Goal: Register for event/course

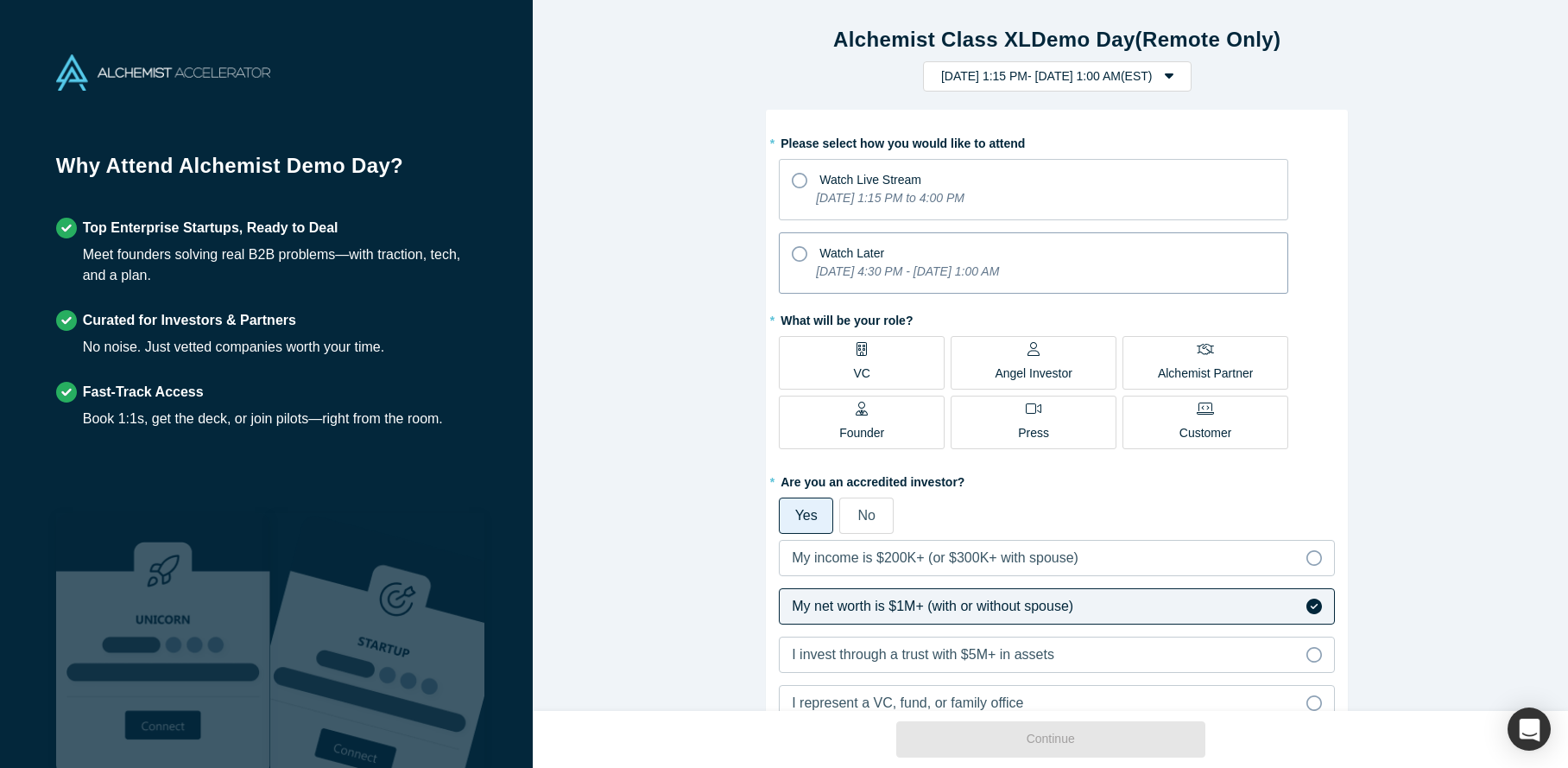
click at [791, 257] on icon at bounding box center [799, 254] width 16 height 16
click at [0, 0] on input "Watch Later [DATE] 4:30 PM - [DATE] 1:00 AM" at bounding box center [0, 0] width 0 height 0
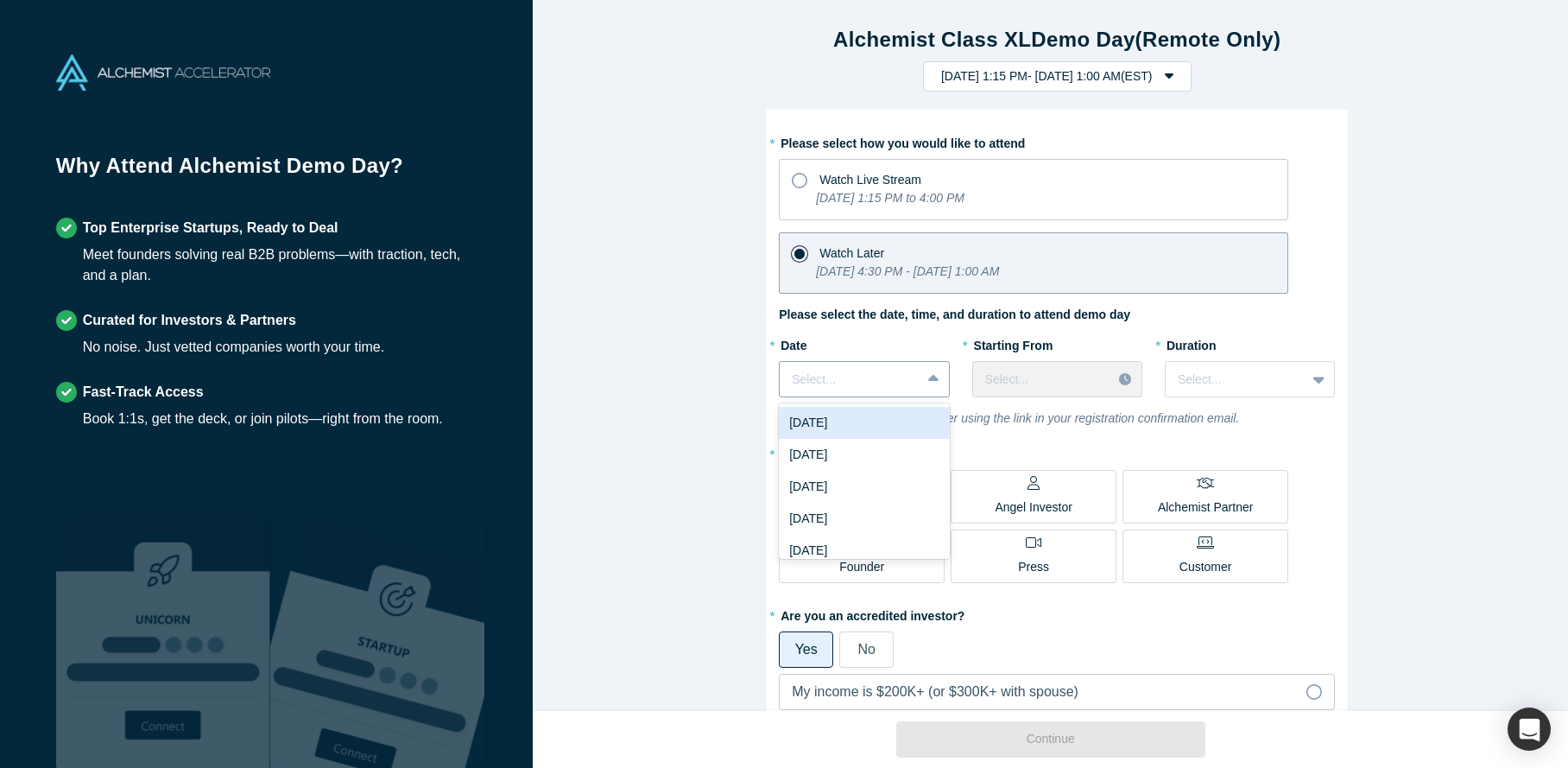
click at [931, 376] on icon at bounding box center [933, 380] width 11 height 18
click at [850, 417] on div "[DATE]" at bounding box center [864, 423] width 170 height 32
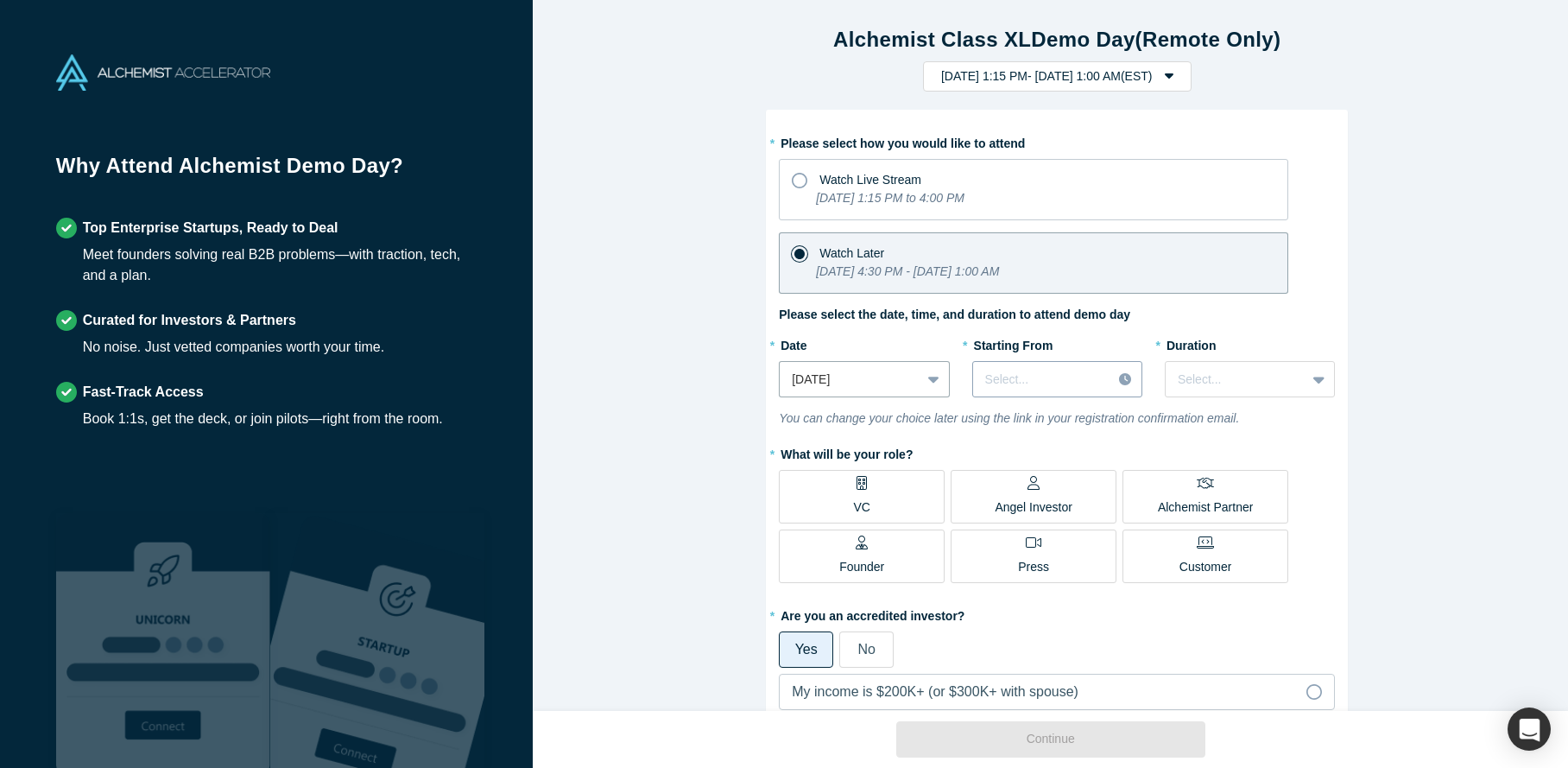
click at [1063, 373] on div at bounding box center [1042, 380] width 114 height 22
click at [1020, 453] on div "4:30 PM (EST)" at bounding box center [1057, 454] width 170 height 32
click at [1317, 377] on icon at bounding box center [1318, 380] width 11 height 18
click at [1212, 456] on div "1 hour" at bounding box center [1250, 454] width 170 height 32
click at [1037, 501] on p "Angel Investor" at bounding box center [1033, 507] width 77 height 19
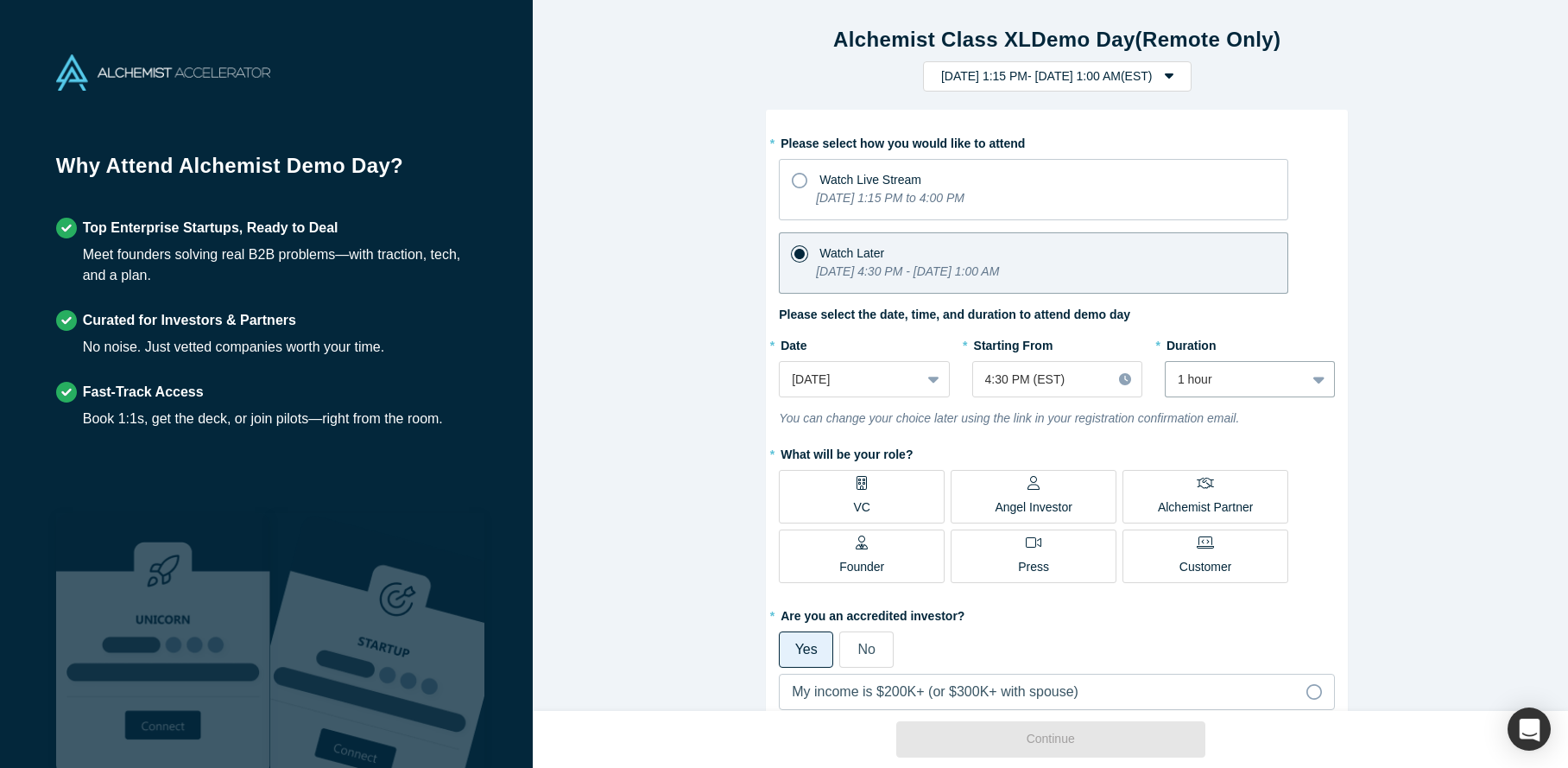
click at [0, 0] on input "Angel Investor" at bounding box center [0, 0] width 0 height 0
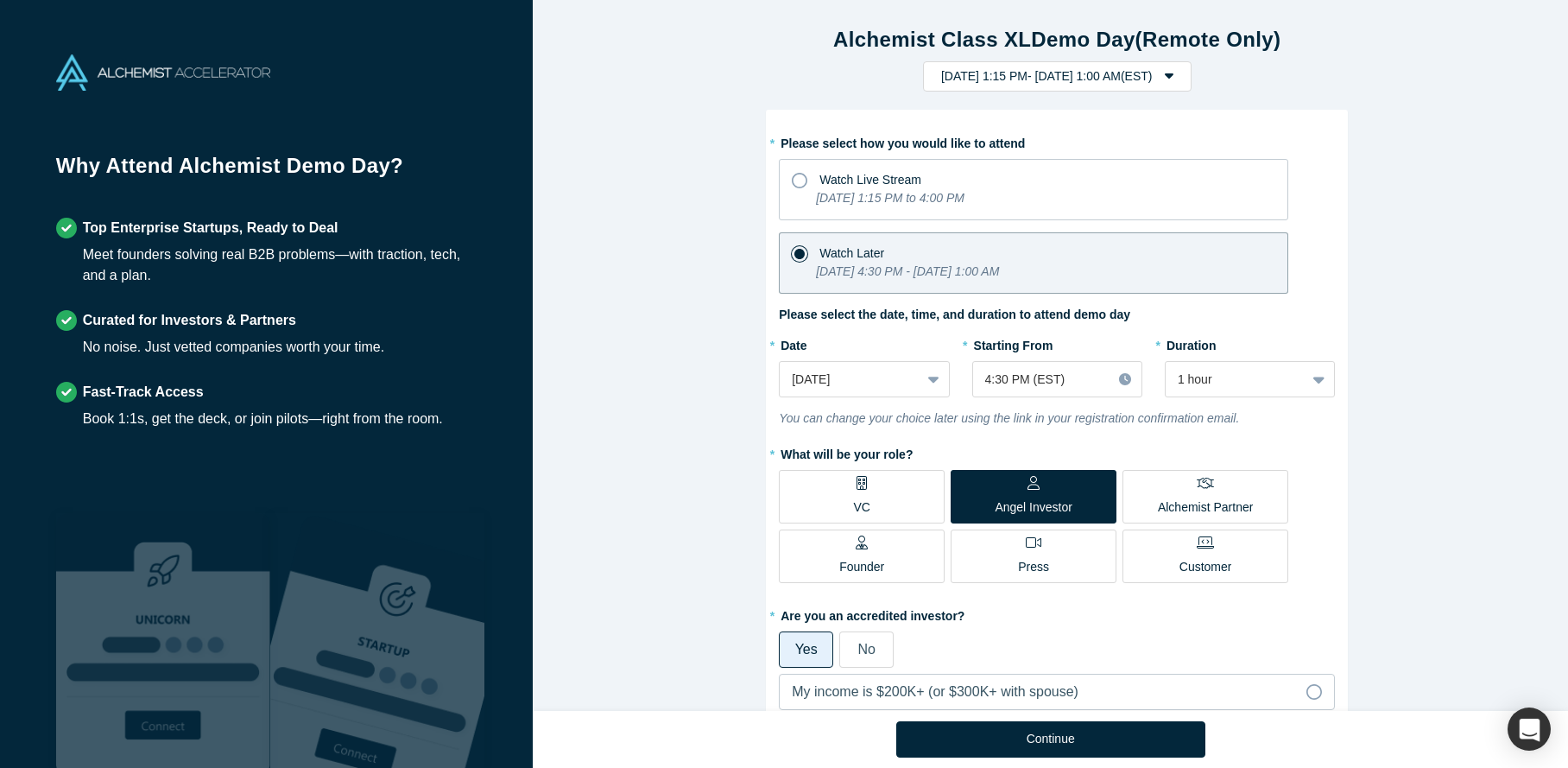
click at [814, 651] on label "Yes" at bounding box center [806, 649] width 55 height 36
click at [0, 0] on input "Yes" at bounding box center [0, 0] width 0 height 0
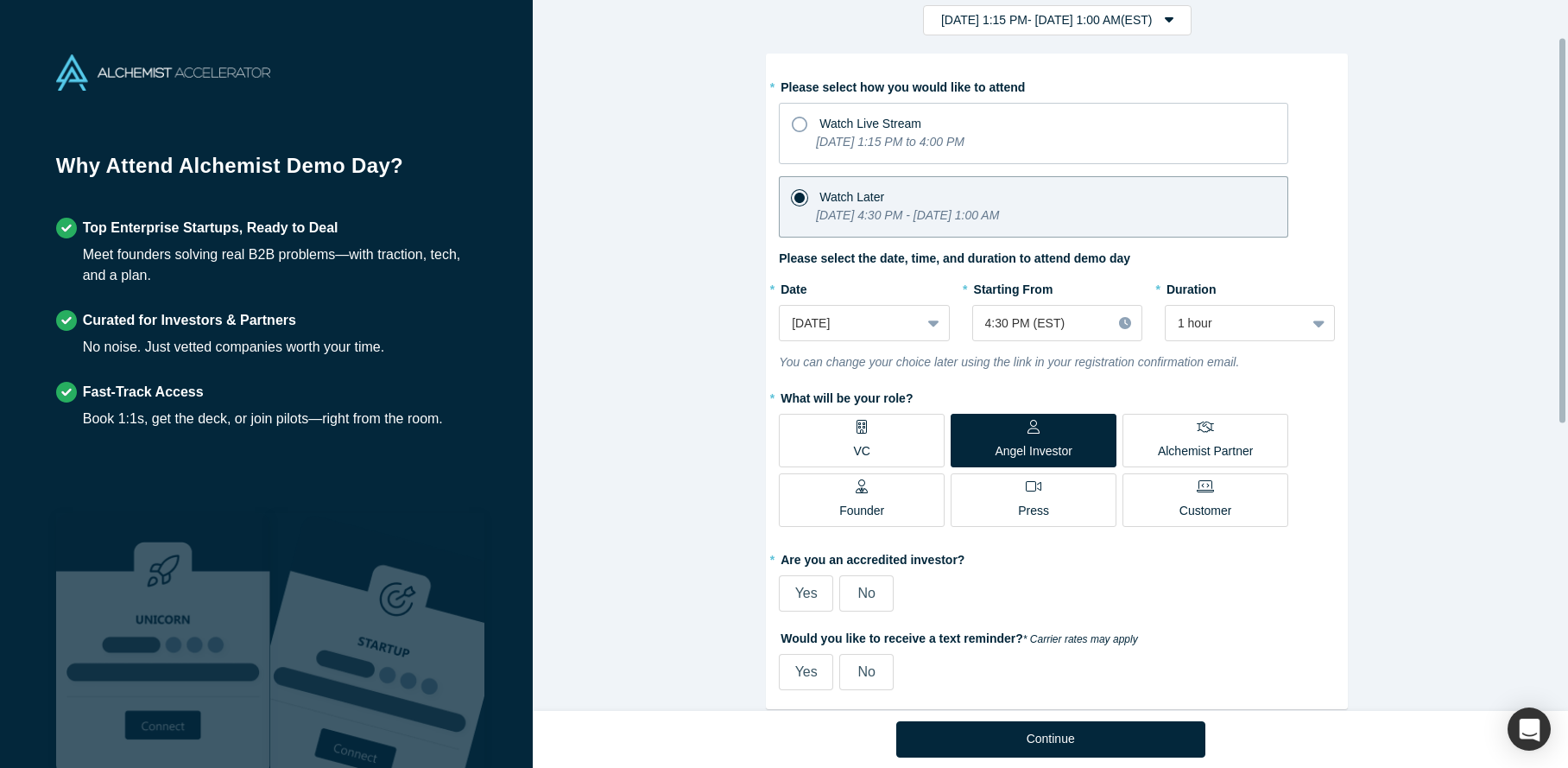
scroll to position [173, 0]
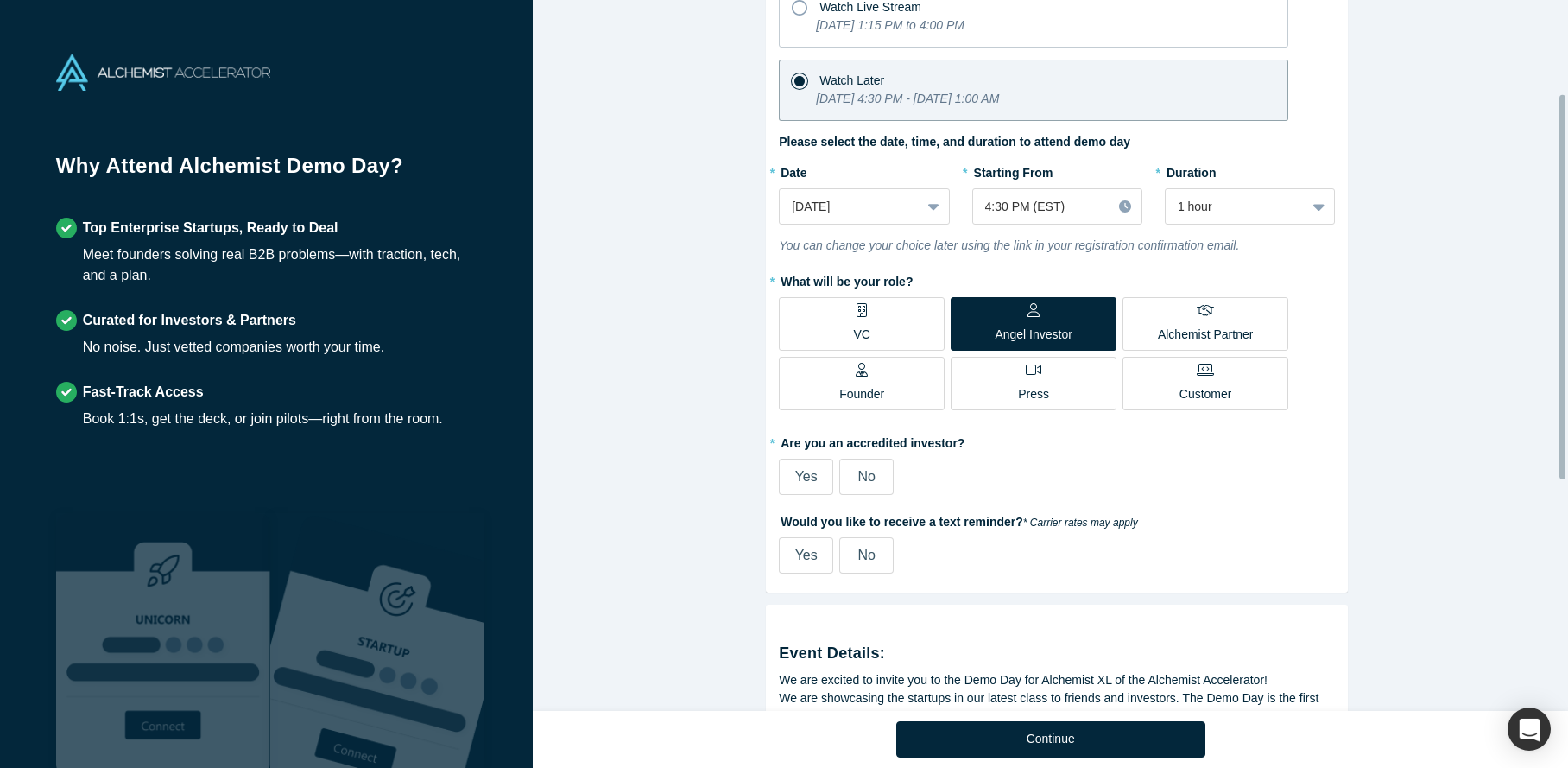
click at [813, 546] on label "Yes" at bounding box center [806, 555] width 55 height 36
click at [0, 0] on input "Yes" at bounding box center [0, 0] width 0 height 0
select select "US"
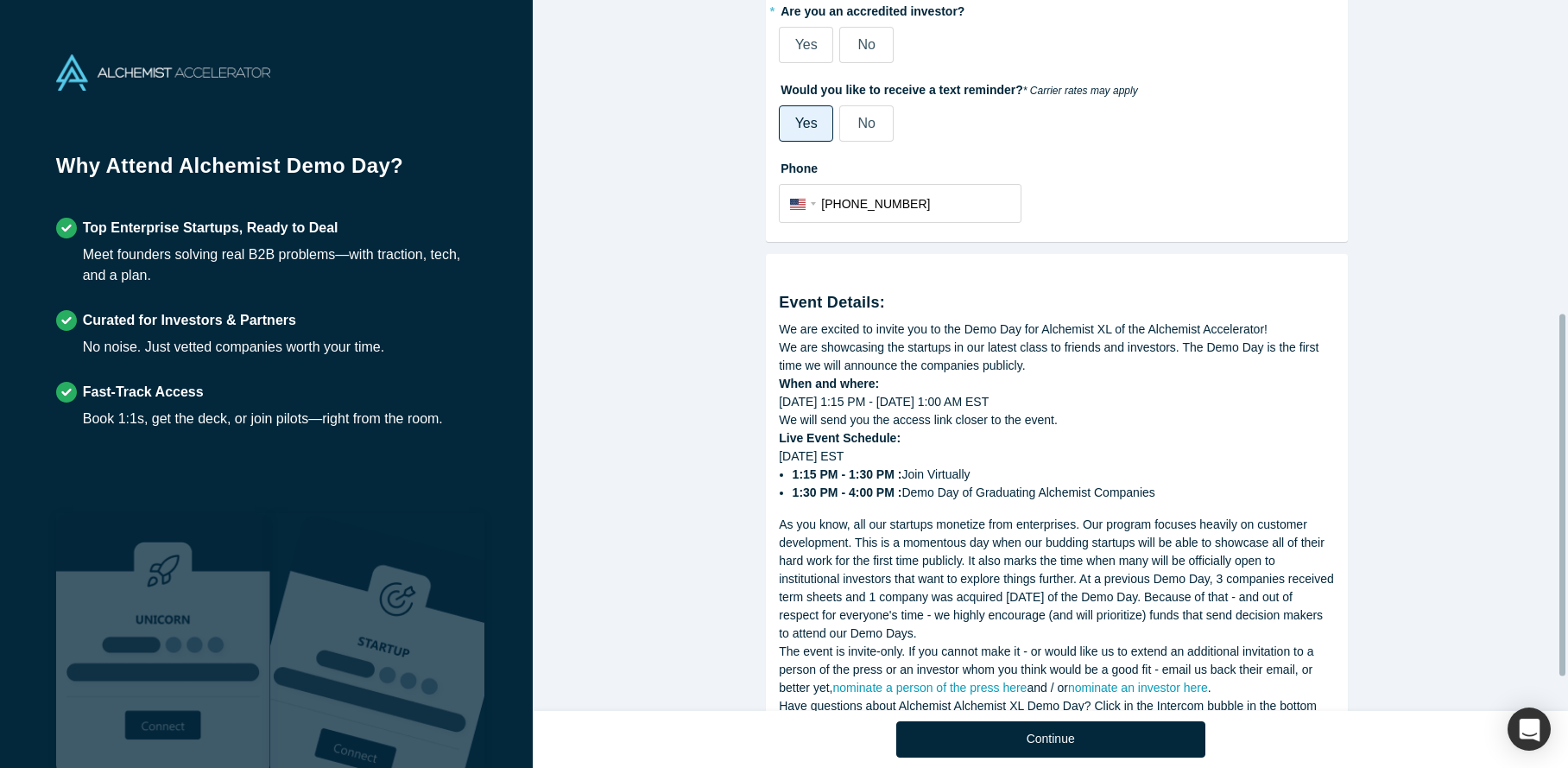
scroll to position [681, 0]
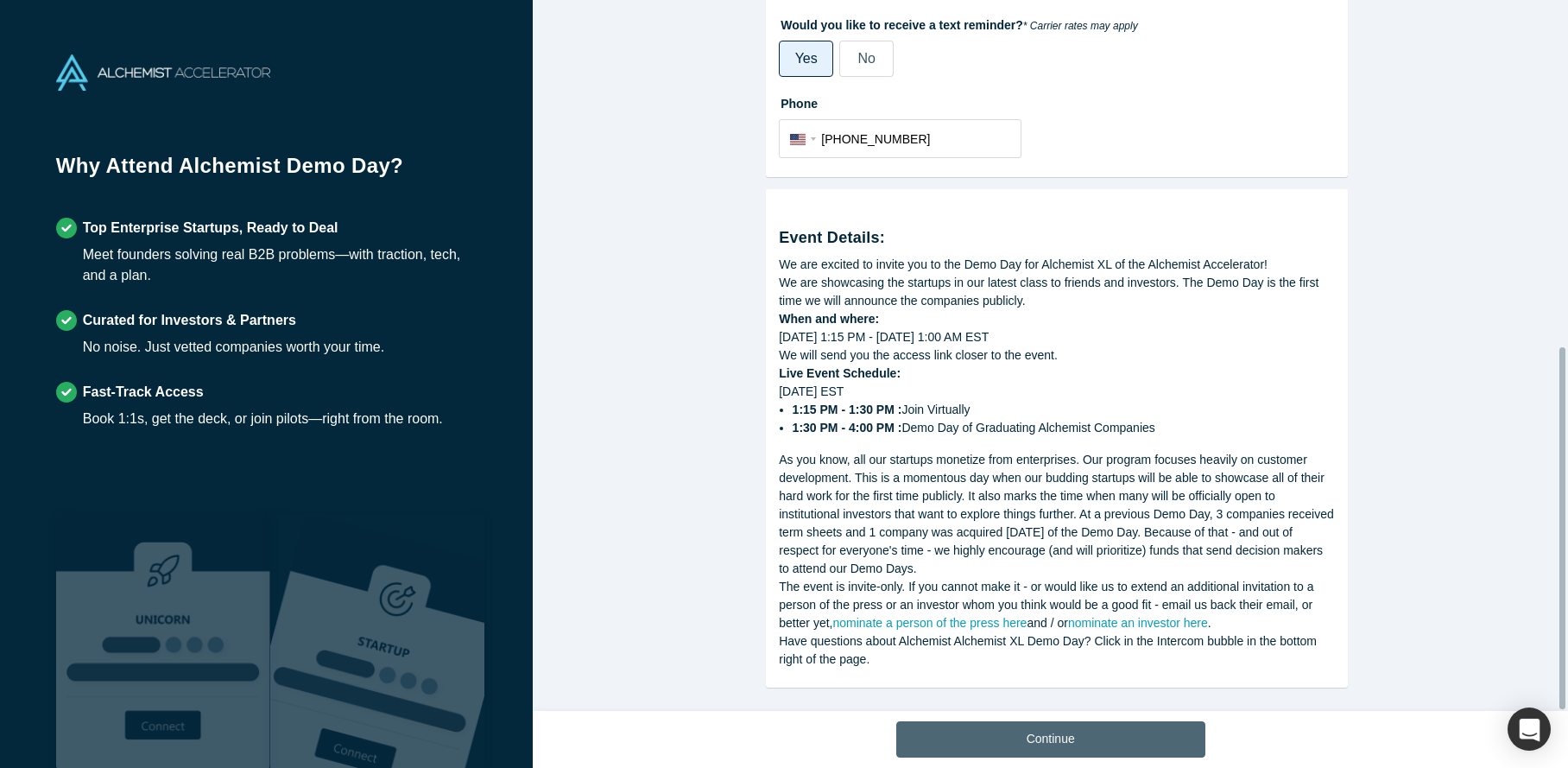
click at [1093, 739] on button "Continue" at bounding box center [1051, 739] width 309 height 36
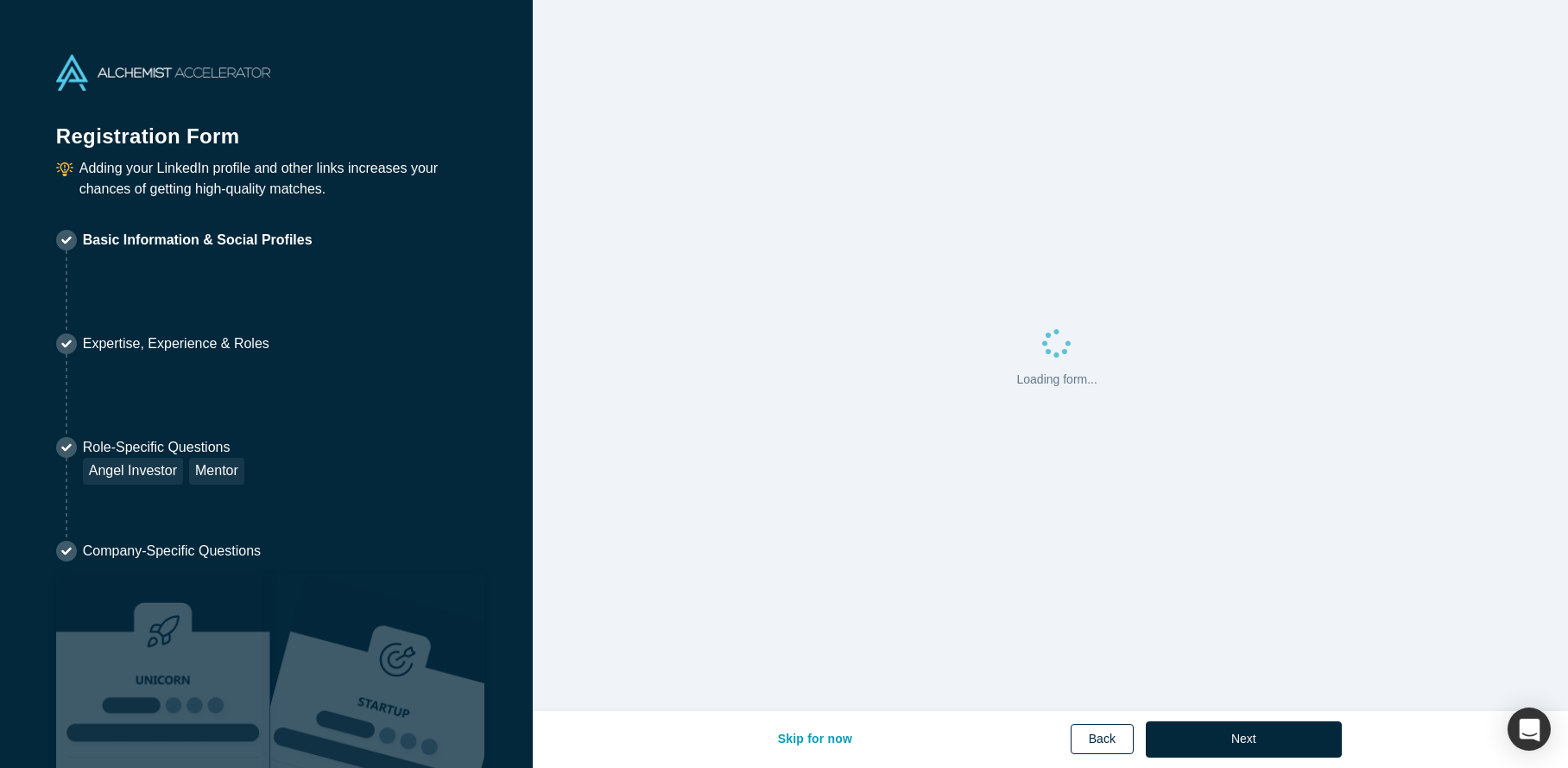
select select "US"
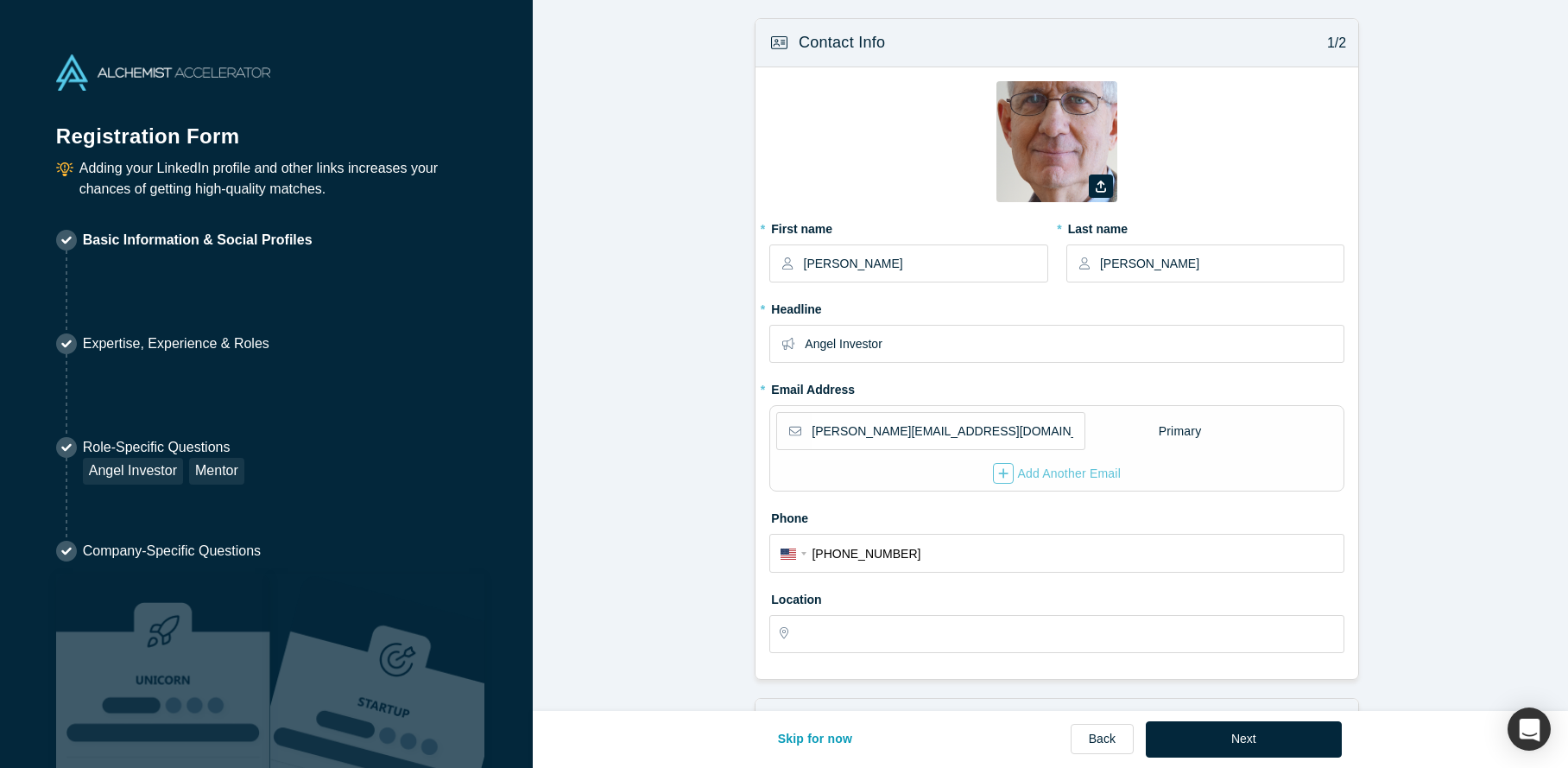
type input "Closter, [GEOGRAPHIC_DATA], [GEOGRAPHIC_DATA]"
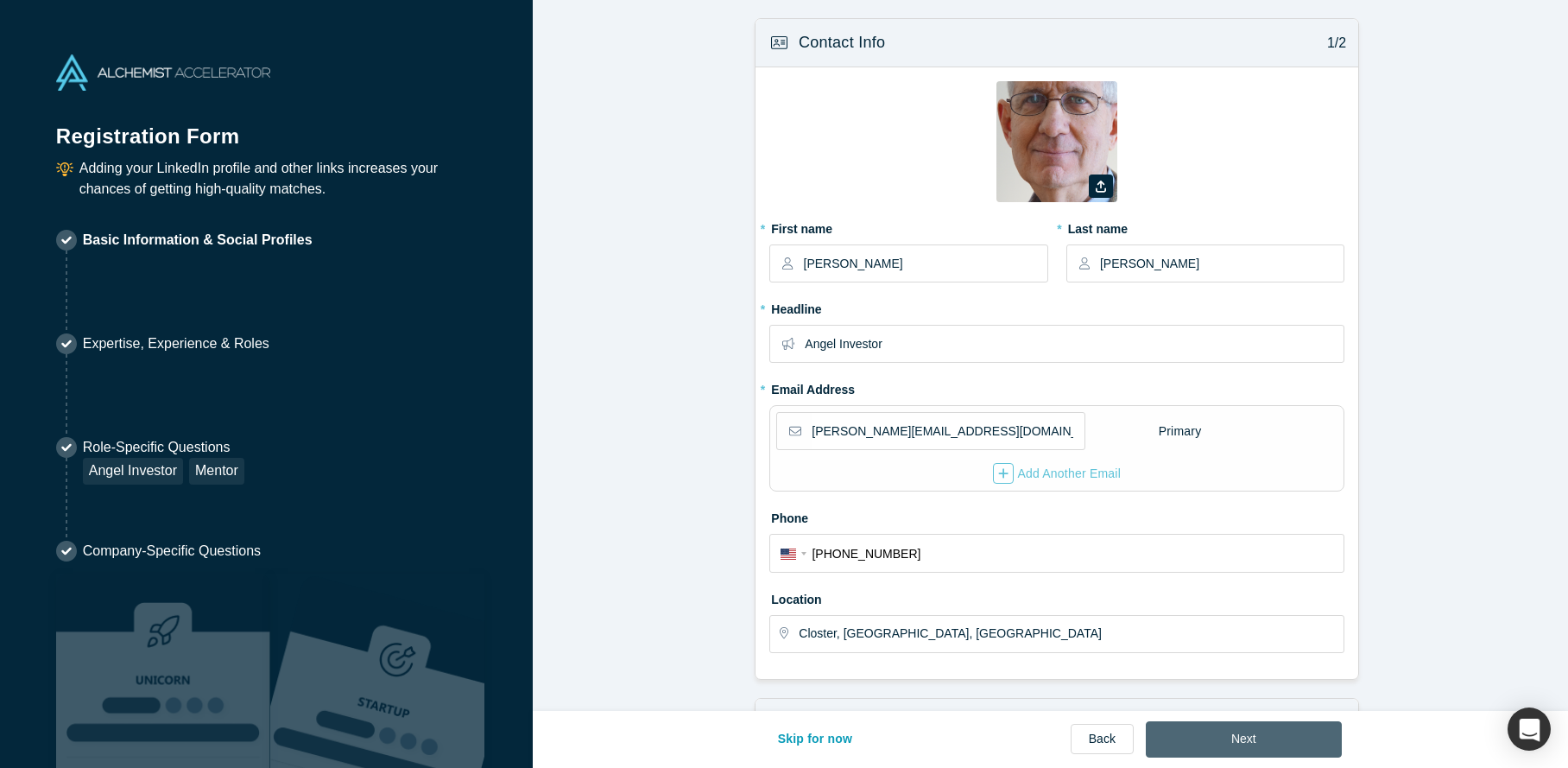
click at [1239, 738] on button "Next" at bounding box center [1243, 739] width 196 height 36
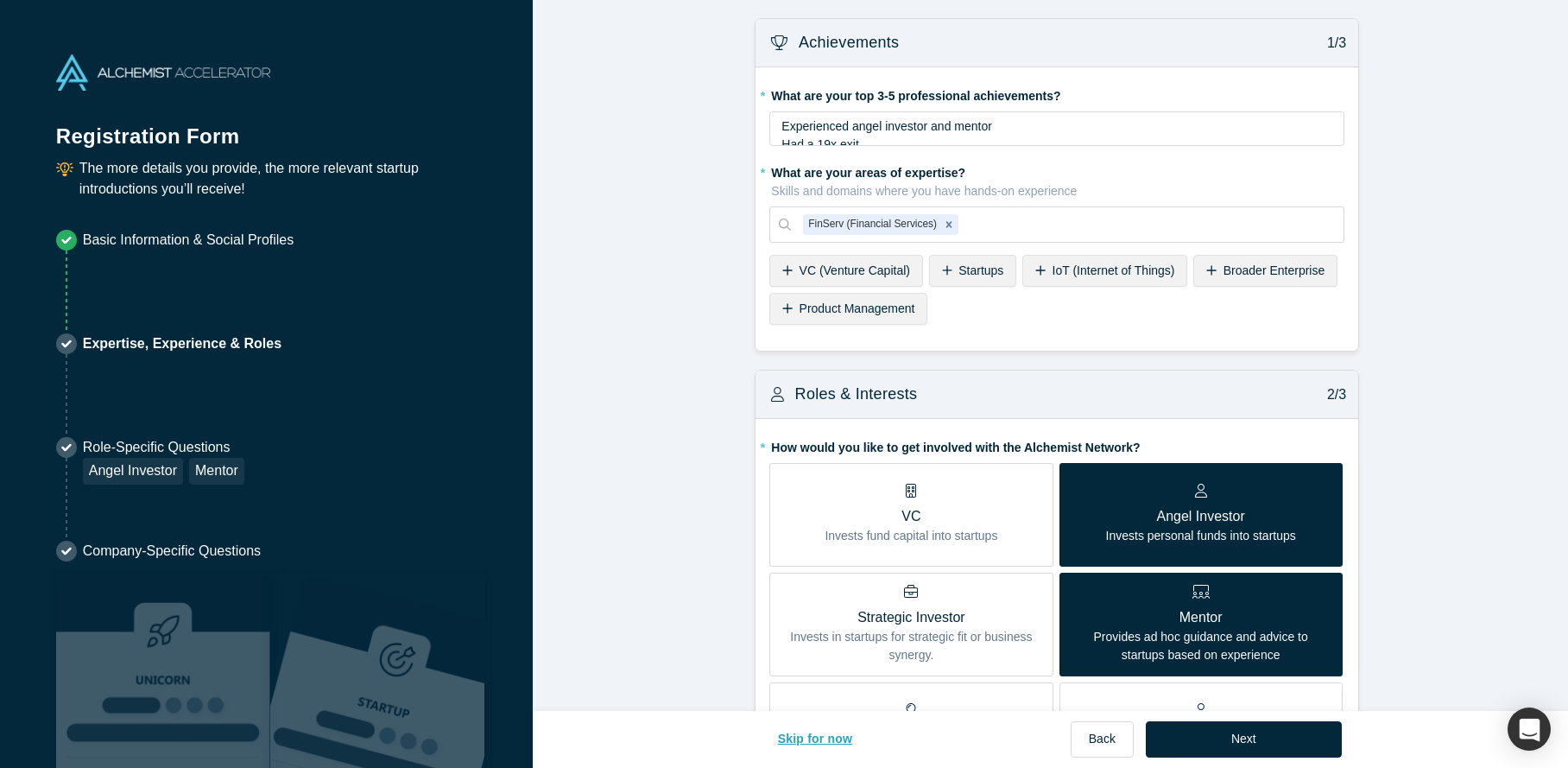
click at [854, 734] on button "Skip for now" at bounding box center [816, 739] width 112 height 36
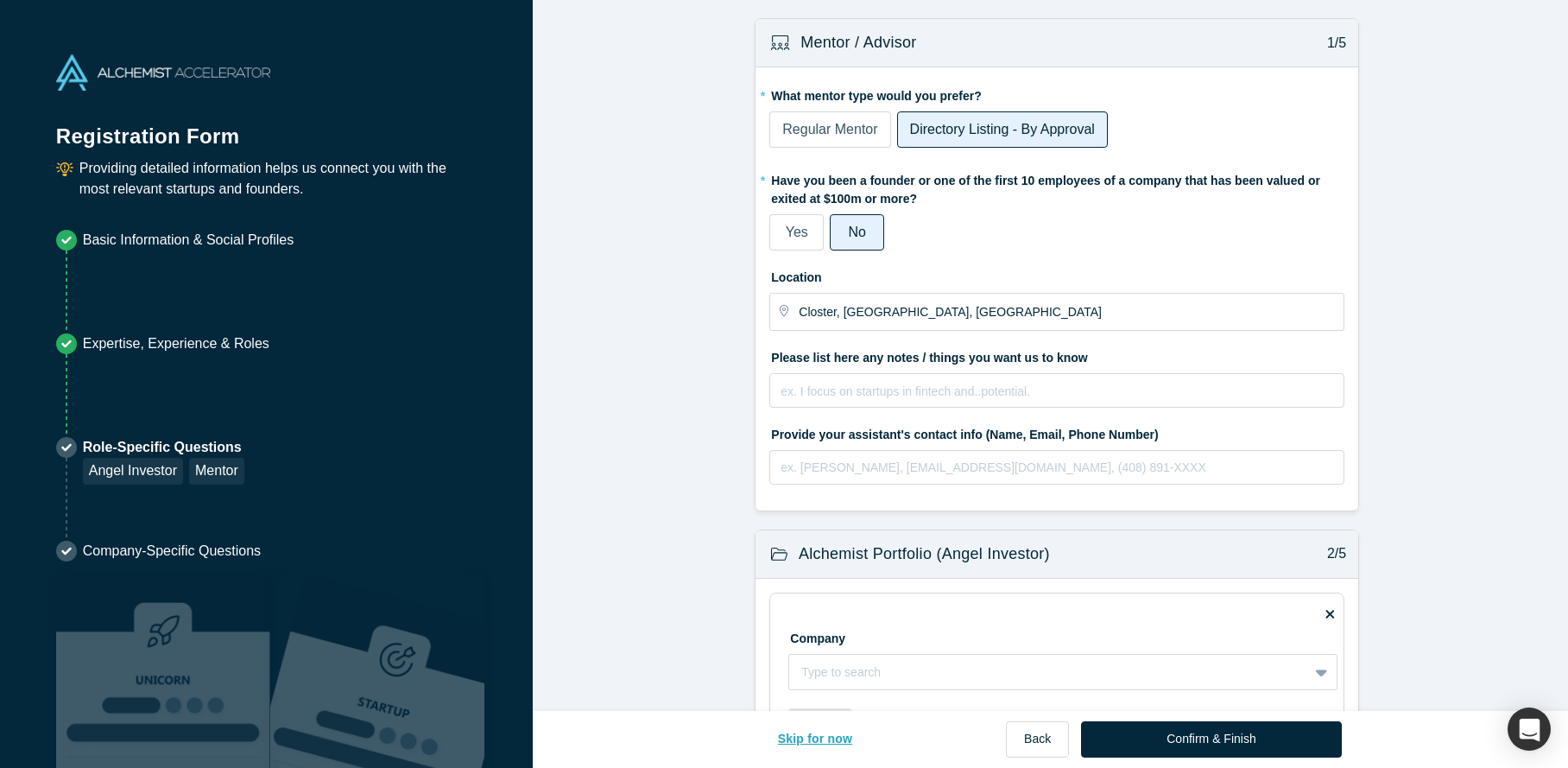
click at [857, 736] on button "Skip for now" at bounding box center [816, 739] width 112 height 36
